Goal: Transaction & Acquisition: Book appointment/travel/reservation

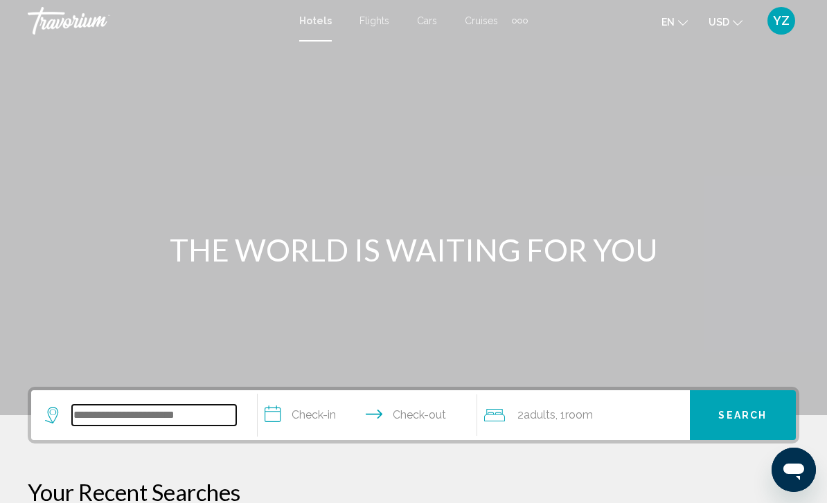
click at [137, 417] on input "Search widget" at bounding box center [154, 415] width 164 height 21
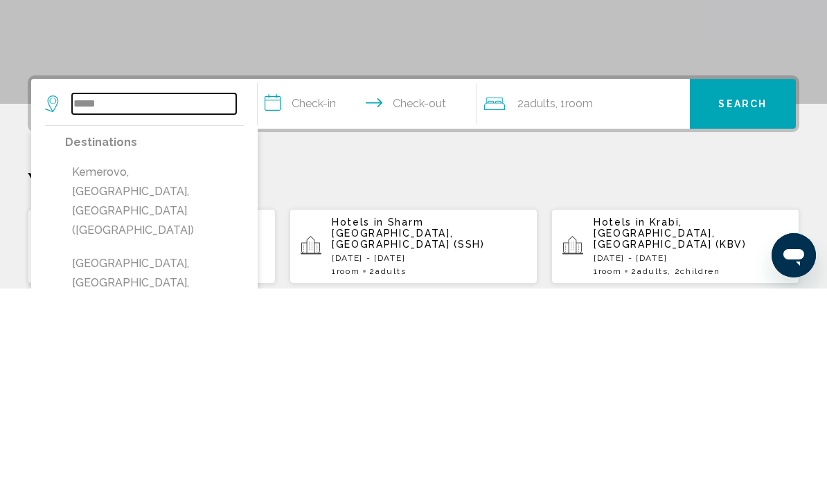
scroll to position [98, 0]
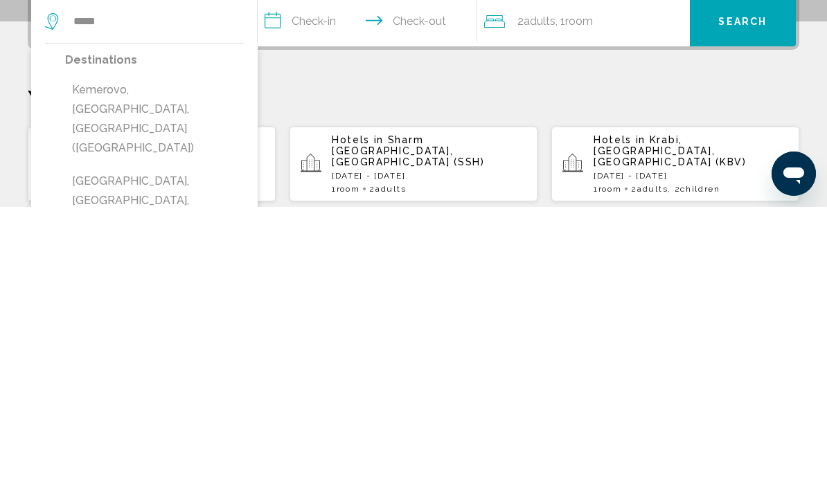
click at [150, 464] on button "[GEOGRAPHIC_DATA], [GEOGRAPHIC_DATA], [GEOGRAPHIC_DATA]" at bounding box center [154, 496] width 179 height 65
type input "**********"
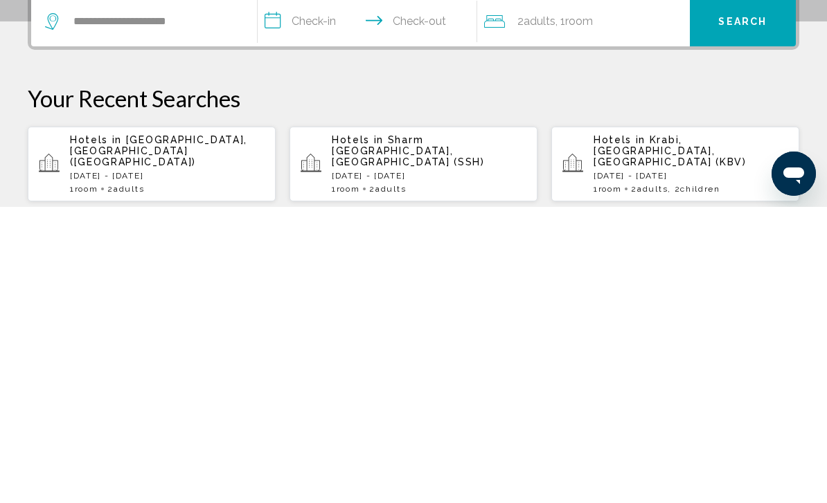
click at [279, 293] on input "**********" at bounding box center [370, 320] width 225 height 54
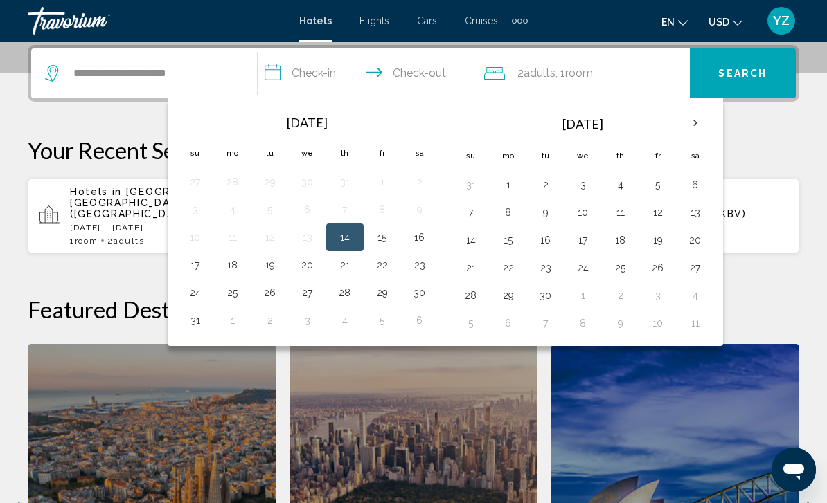
click at [197, 274] on button "17" at bounding box center [195, 264] width 22 height 19
click at [224, 272] on button "18" at bounding box center [233, 264] width 22 height 19
type input "**********"
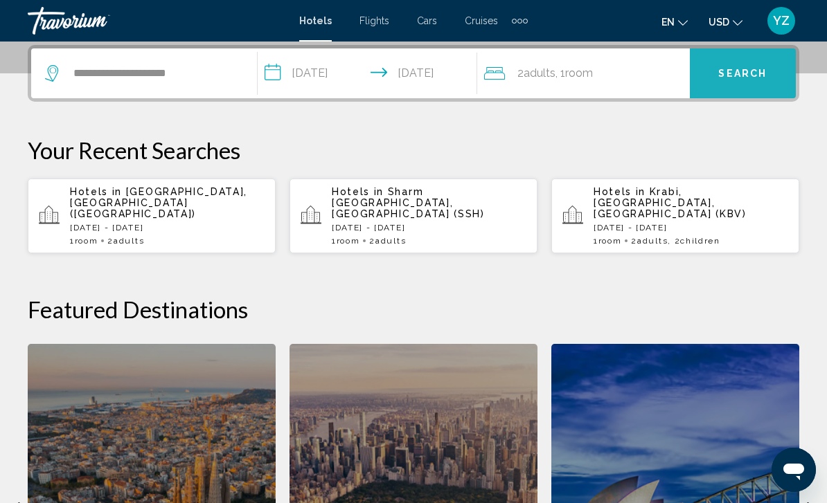
click at [760, 70] on span "Search" at bounding box center [742, 74] width 48 height 11
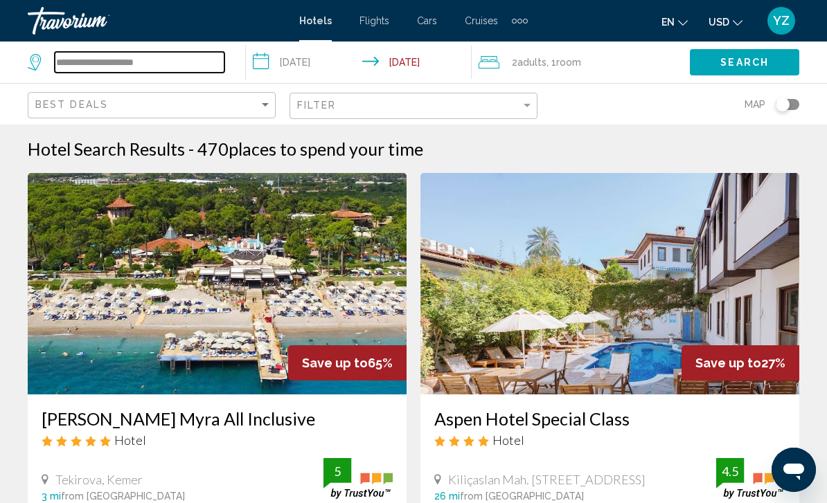
click at [174, 55] on input "**********" at bounding box center [140, 62] width 170 height 21
type input "*"
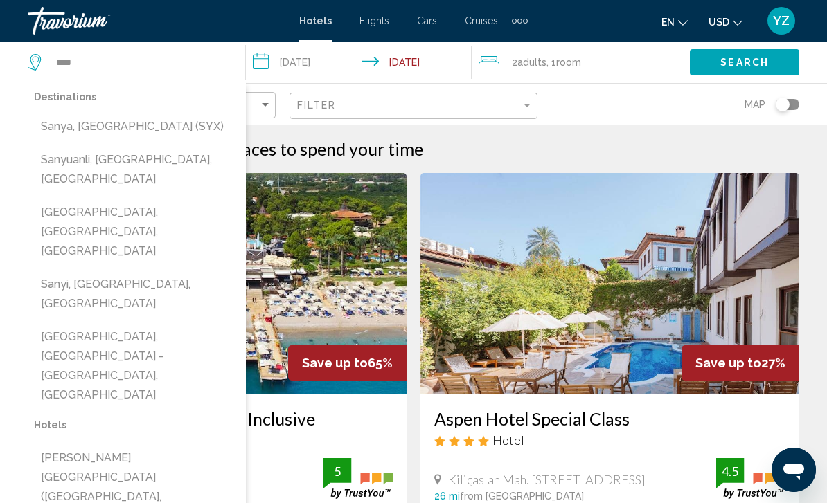
click at [121, 132] on button "Sanya, [GEOGRAPHIC_DATA] (SYX)" at bounding box center [133, 127] width 198 height 26
type input "**********"
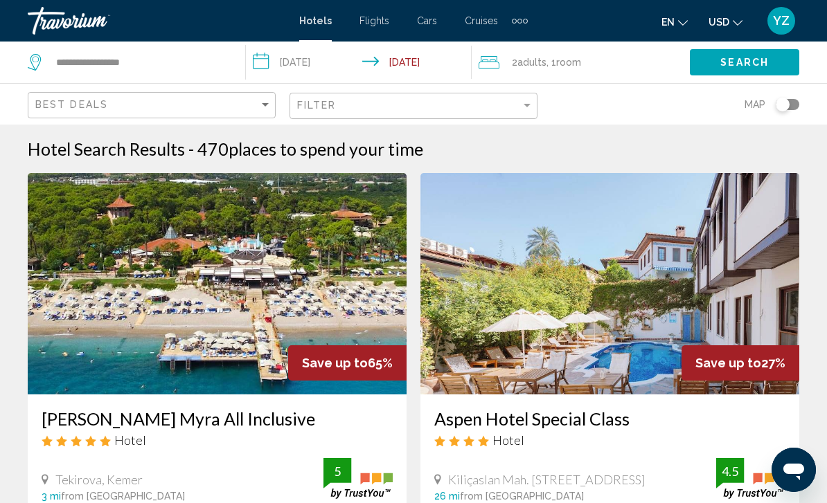
click at [749, 65] on span "Search" at bounding box center [744, 62] width 48 height 11
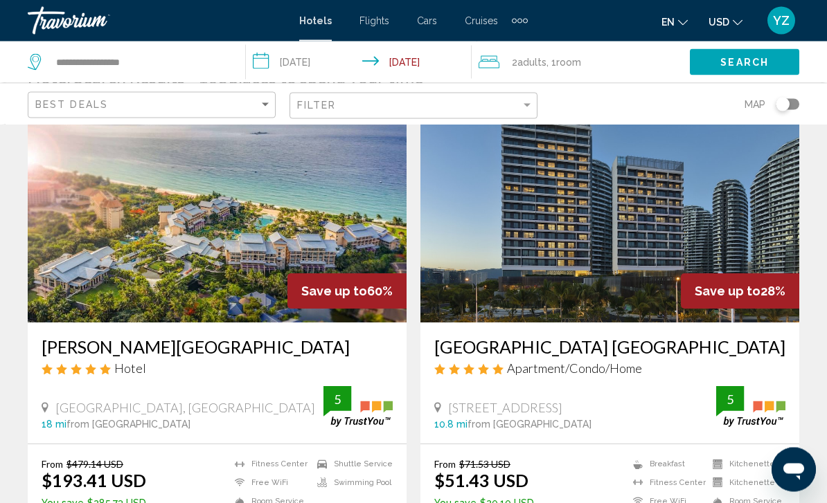
scroll to position [72, 0]
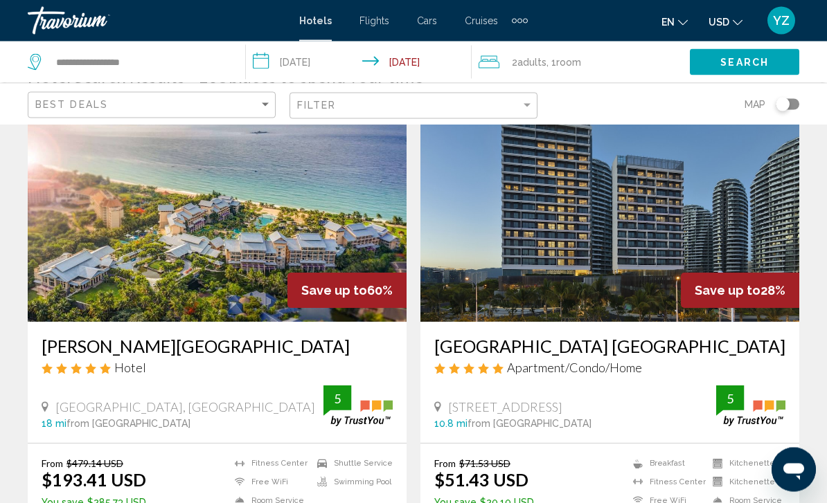
click at [718, 195] on img "Main content" at bounding box center [609, 212] width 379 height 222
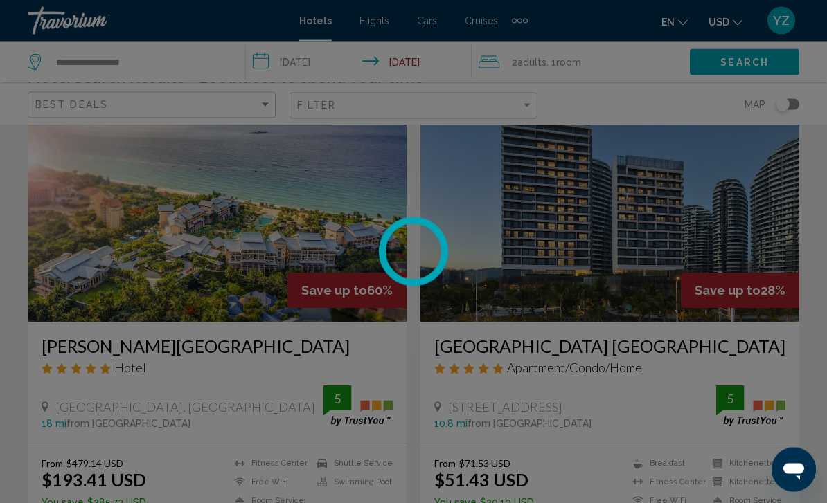
scroll to position [73, 0]
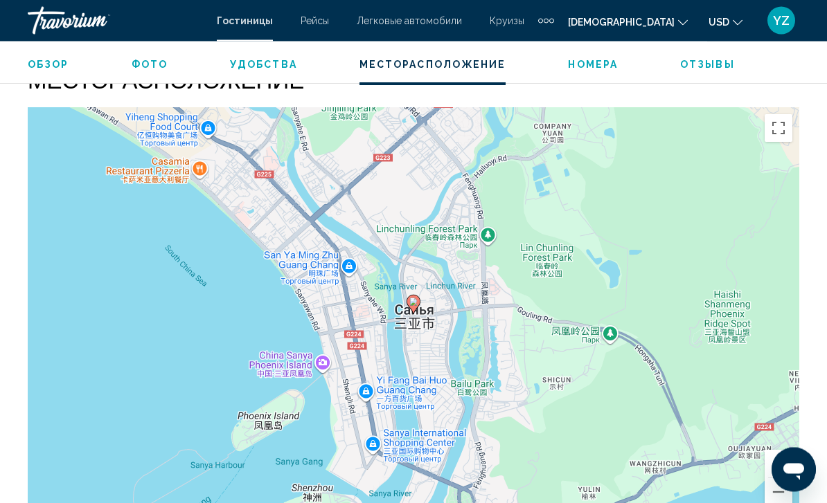
scroll to position [1540, 0]
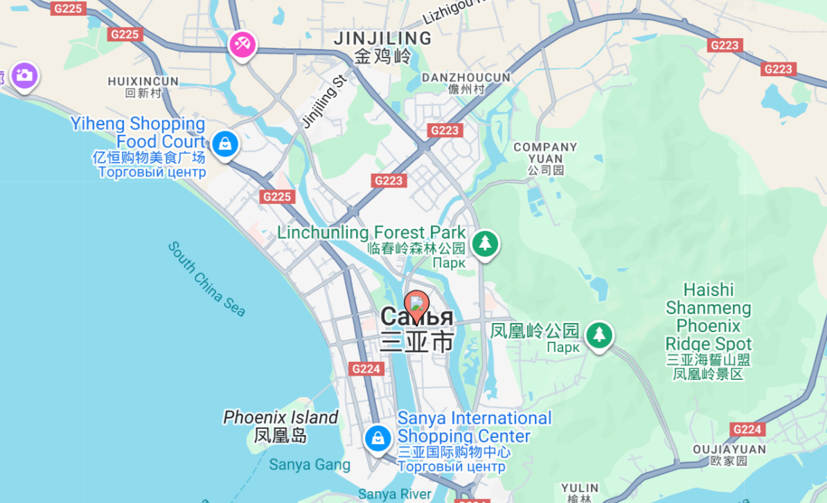
click at [100, 94] on div "Чтобы активировать перетаскивание с помощью клавиатуры, нажмите Alt + Ввод. Пос…" at bounding box center [413, 301] width 771 height 415
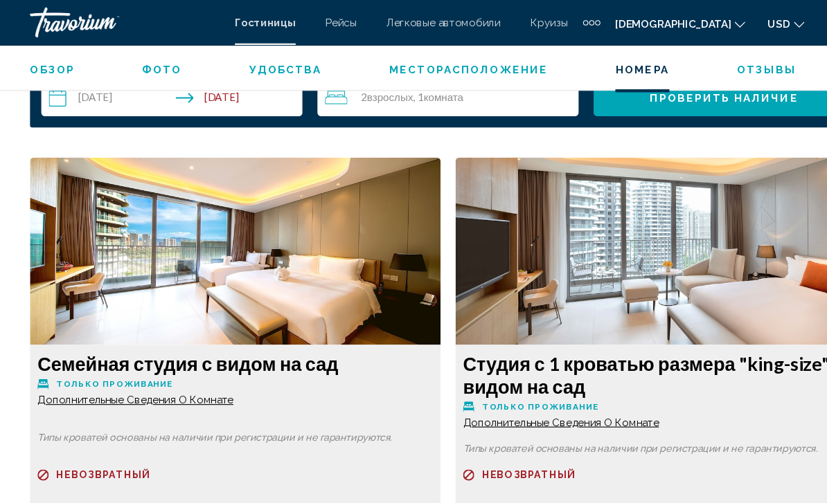
scroll to position [2013, 0]
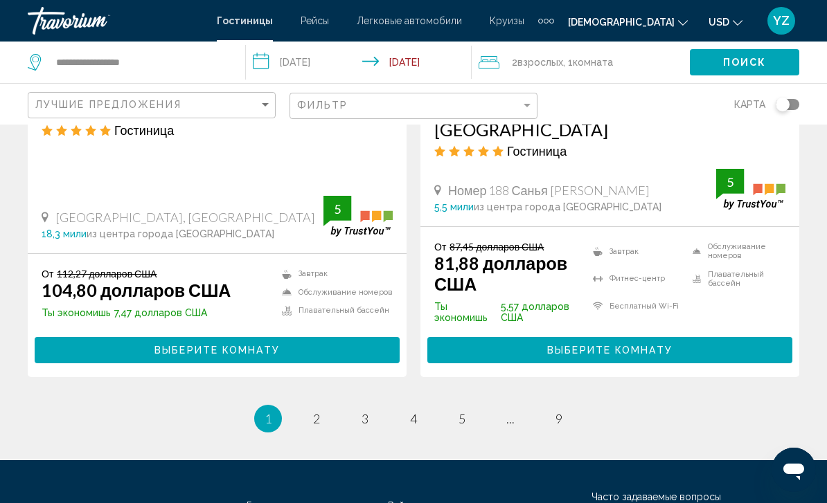
scroll to position [2940, 0]
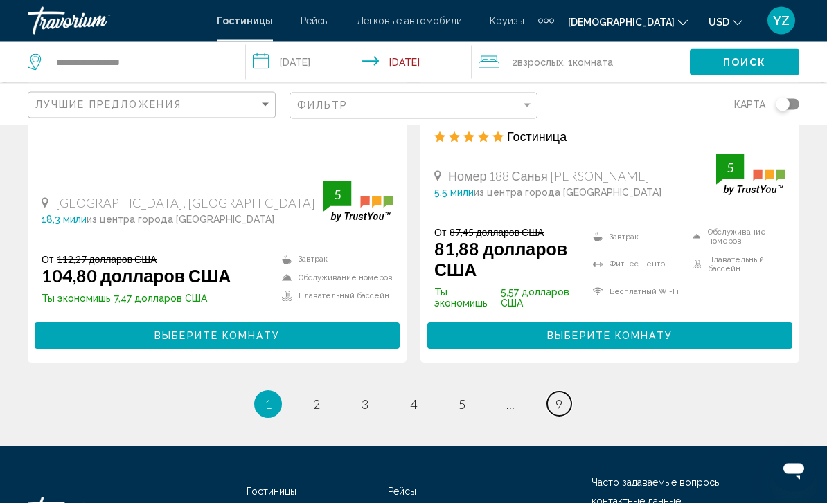
click at [568, 392] on link "Страница 9" at bounding box center [559, 404] width 24 height 24
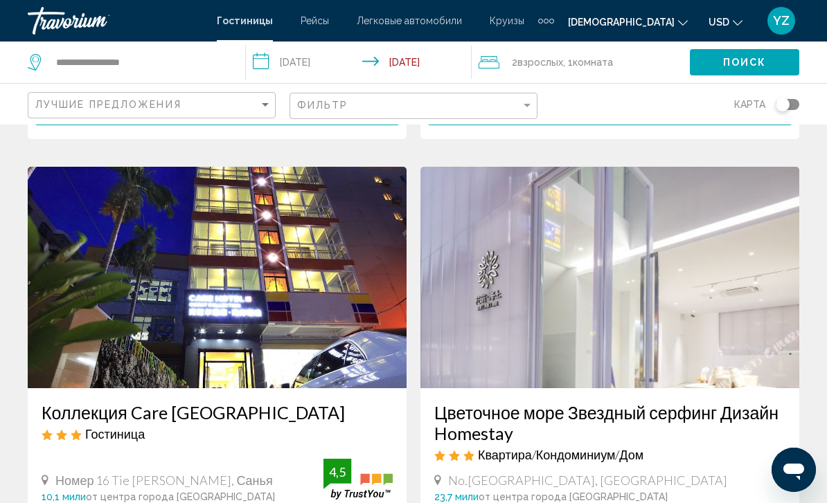
scroll to position [1510, 0]
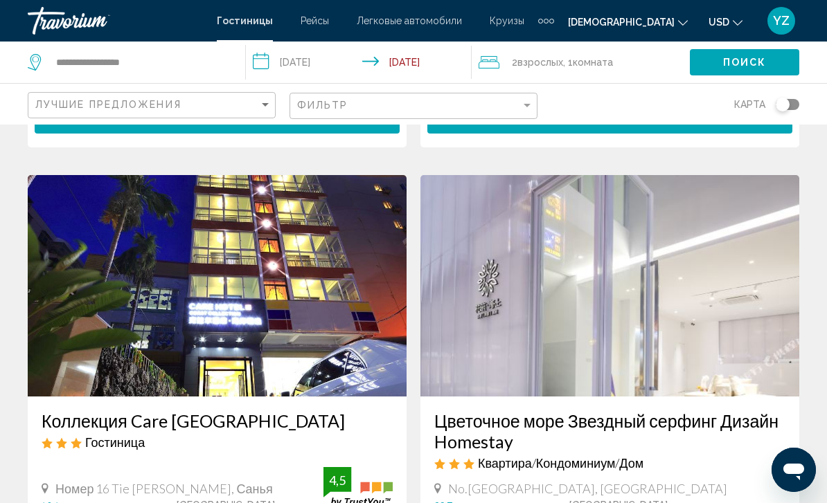
click at [753, 255] on img "Основное содержание" at bounding box center [609, 286] width 379 height 222
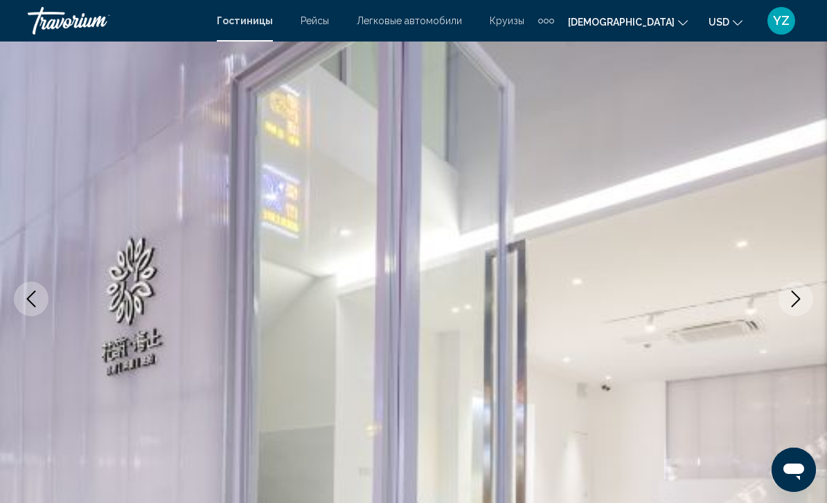
scroll to position [71, 0]
click at [799, 296] on icon "Следующее изображение" at bounding box center [795, 299] width 17 height 17
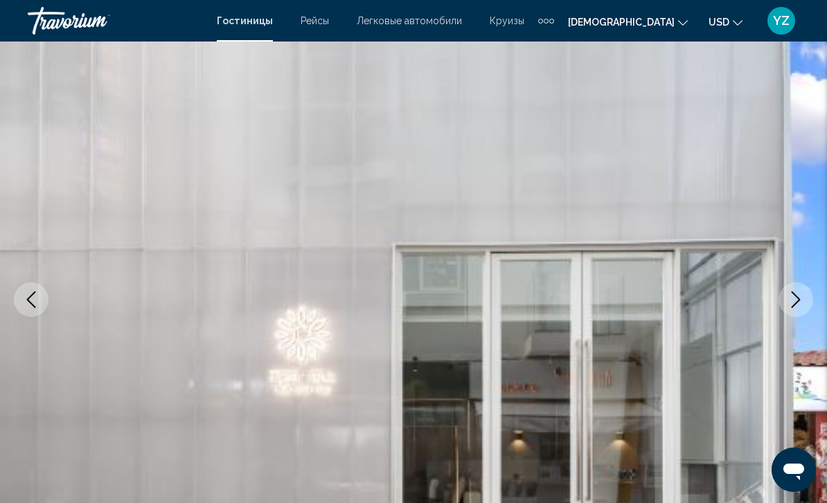
click at [796, 312] on button "Следующее изображение" at bounding box center [795, 299] width 35 height 35
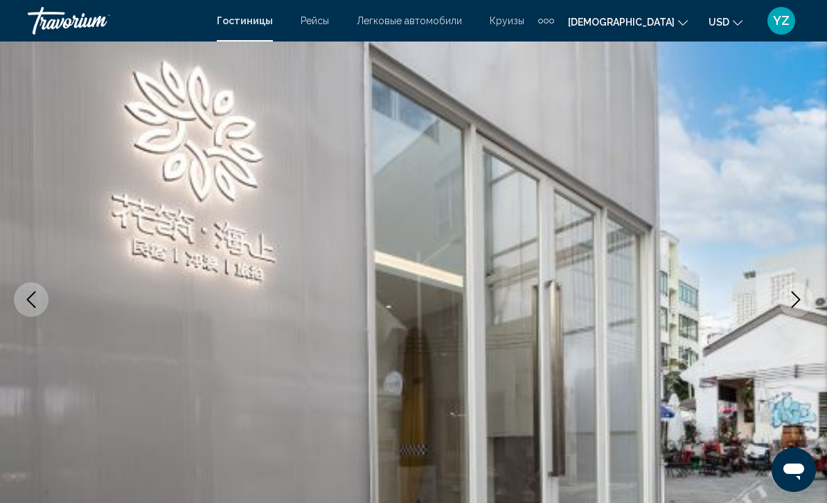
click at [806, 293] on button "Следующее изображение" at bounding box center [795, 299] width 35 height 35
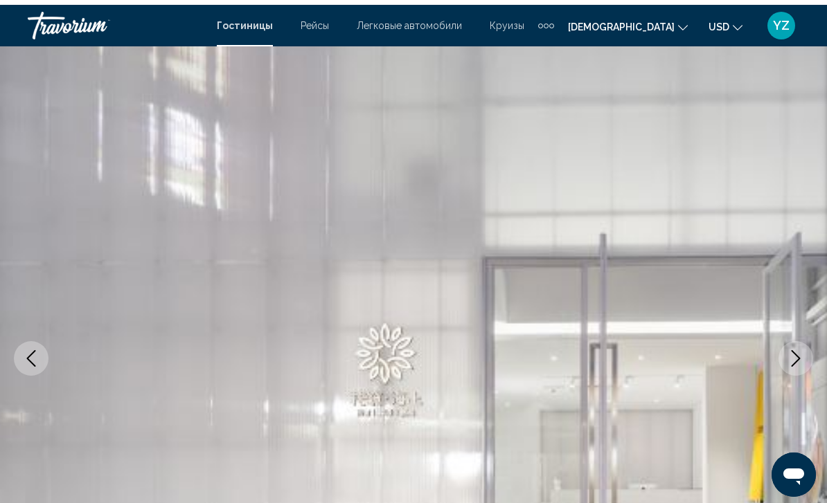
scroll to position [0, 0]
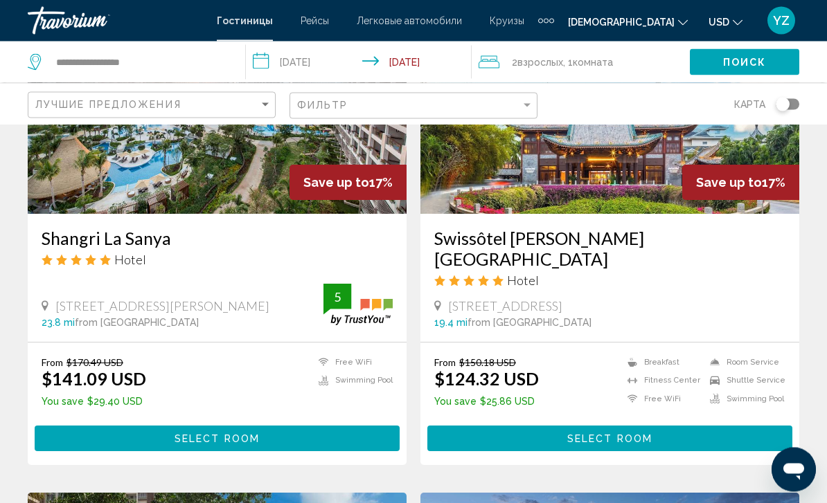
scroll to position [675, 0]
